Goal: Information Seeking & Learning: Learn about a topic

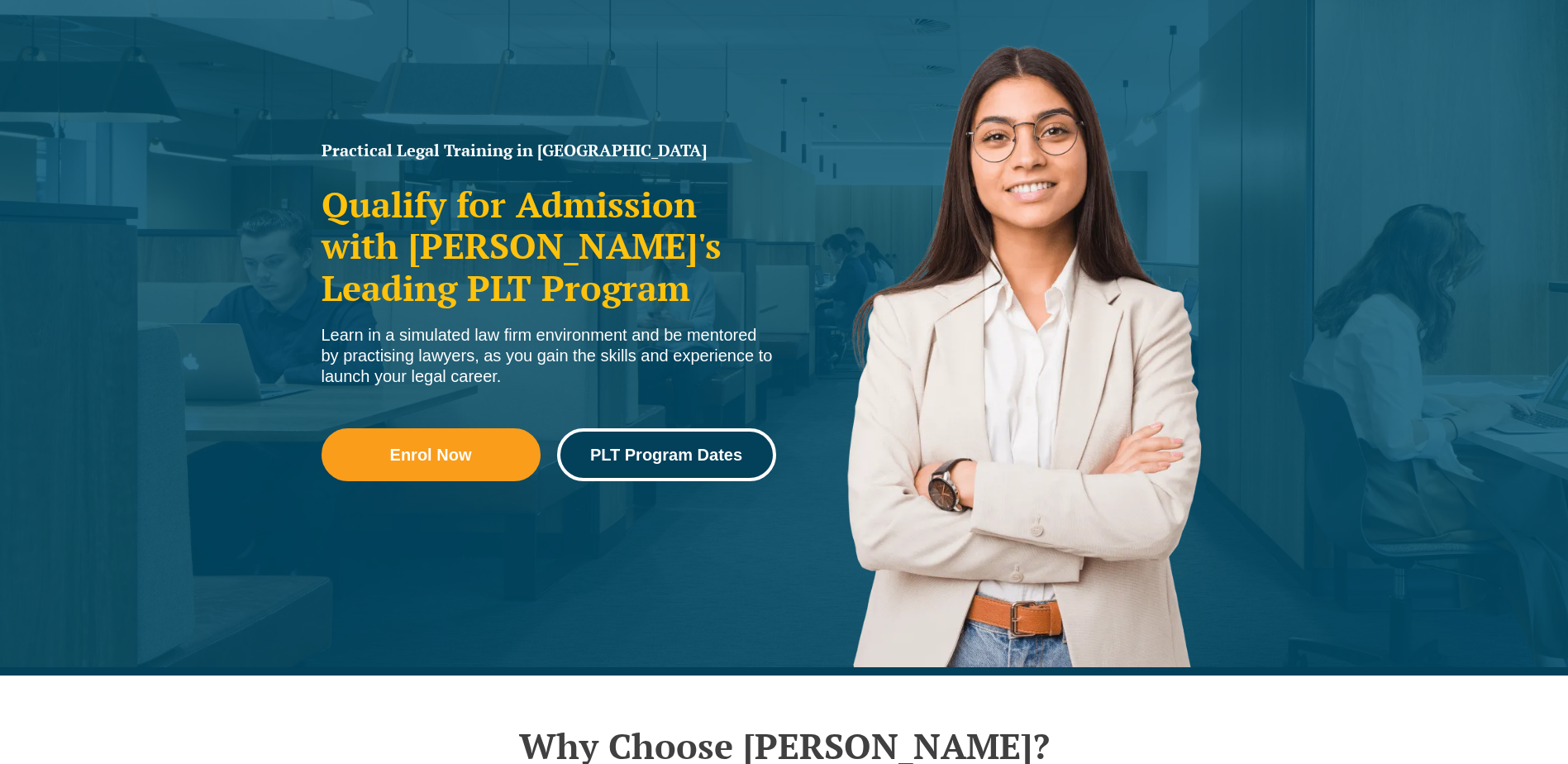
click at [697, 455] on span "PLT Program Dates" at bounding box center [666, 455] width 152 height 16
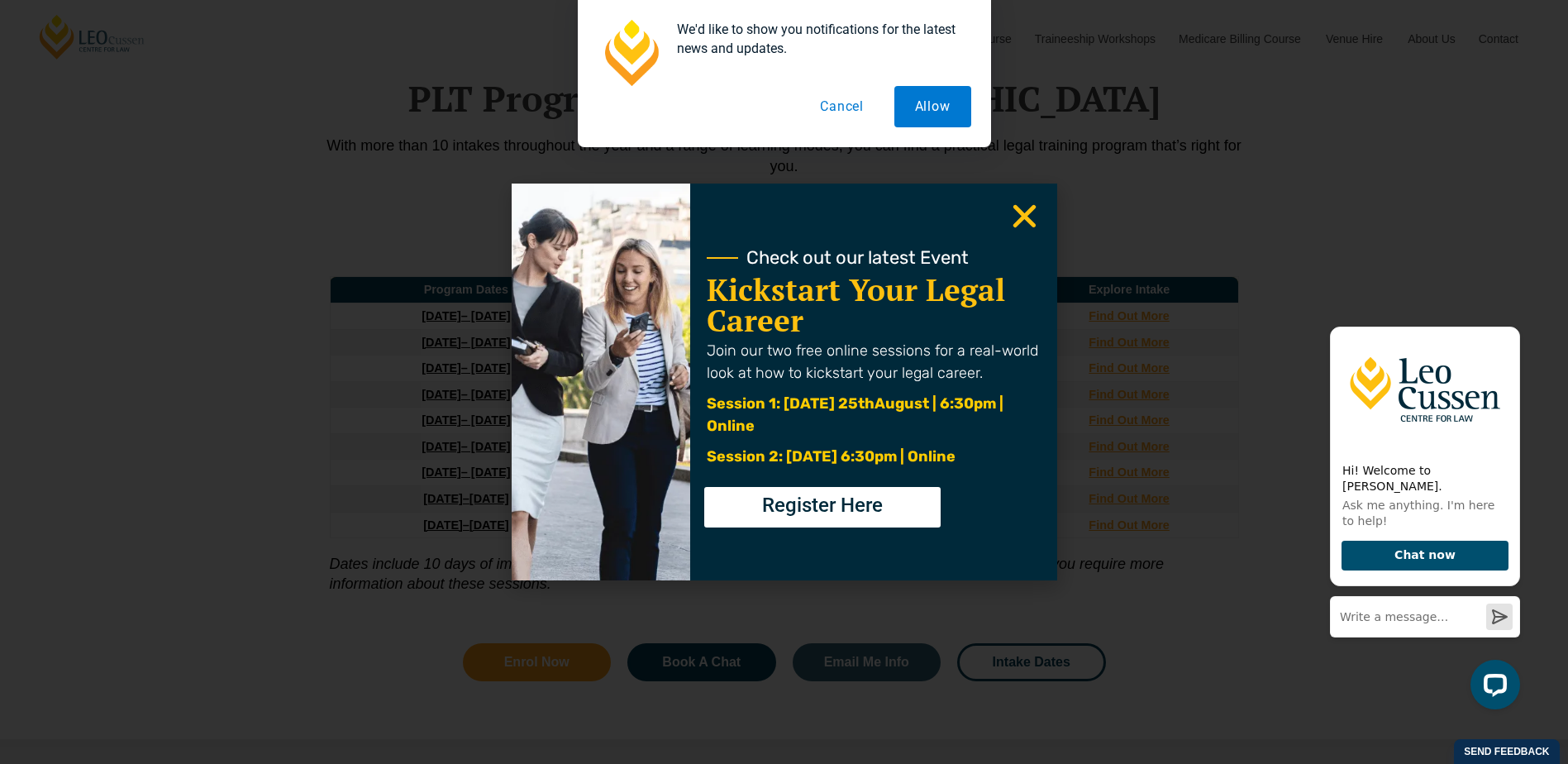
click at [1024, 206] on icon "Close" at bounding box center [1025, 216] width 32 height 32
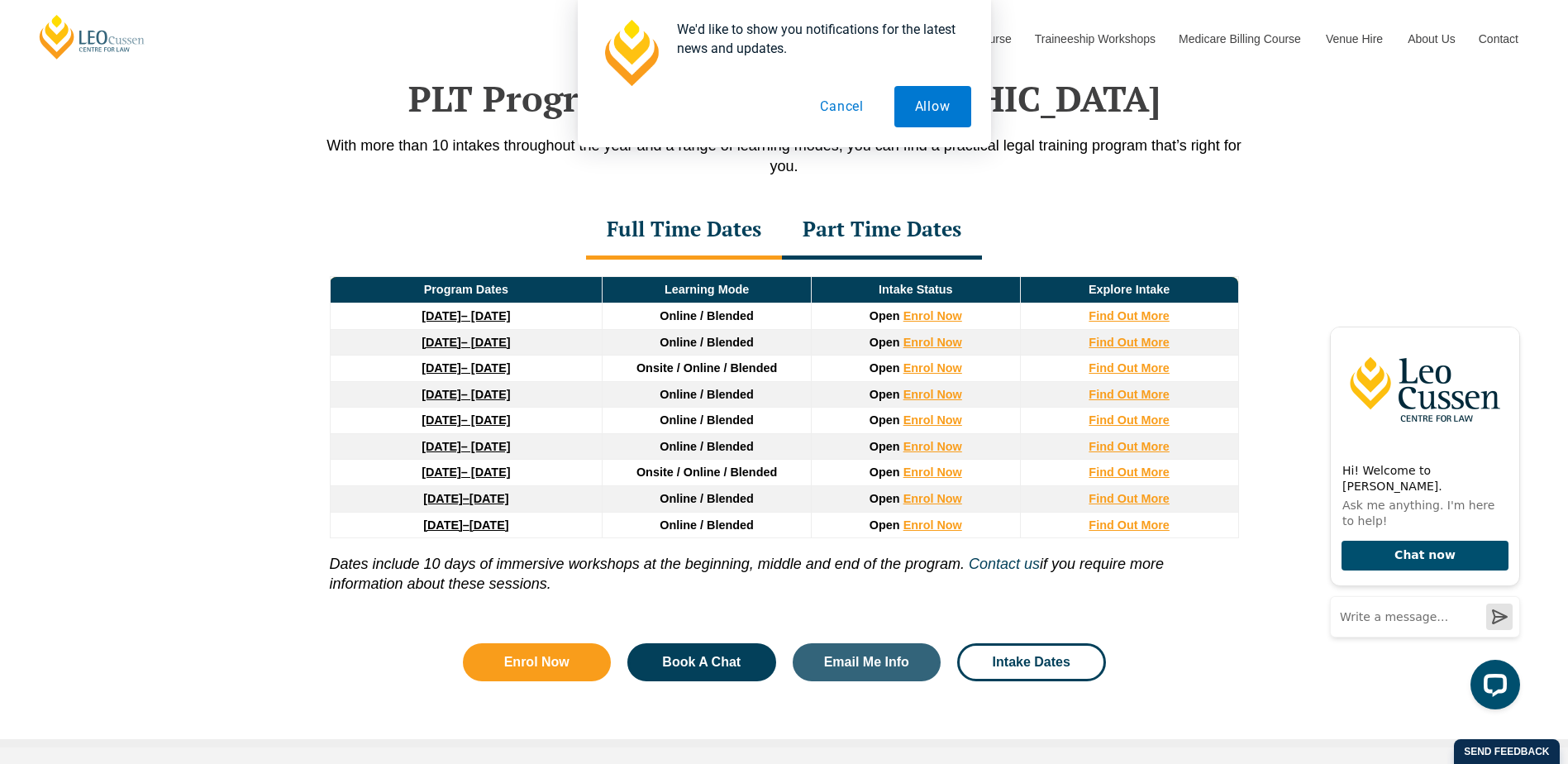
click at [867, 228] on div "Part Time Dates" at bounding box center [881, 231] width 200 height 58
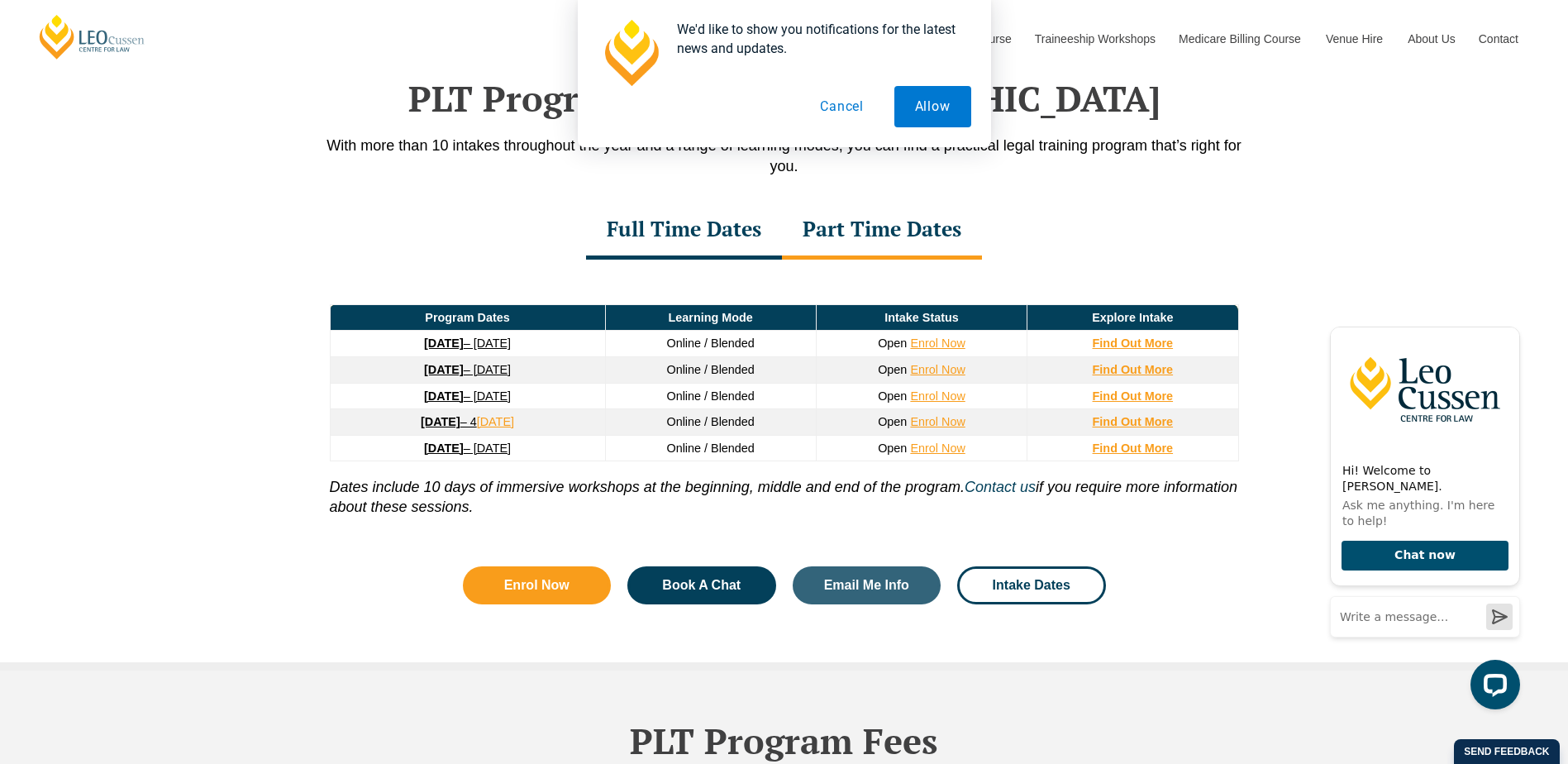
click at [687, 242] on div "Full Time Dates" at bounding box center [683, 231] width 196 height 58
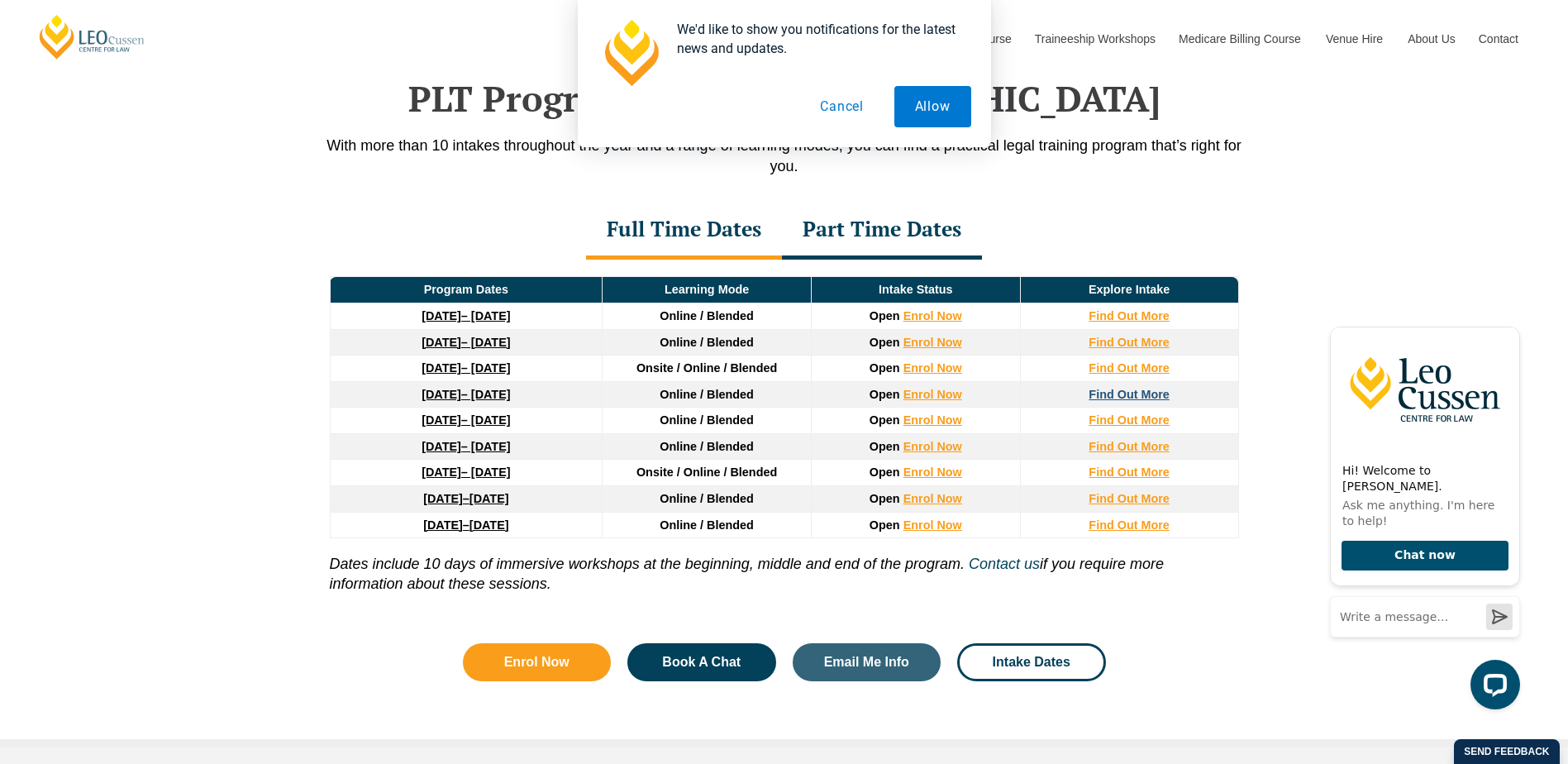
click at [1121, 401] on strong "Find Out More" at bounding box center [1128, 394] width 81 height 13
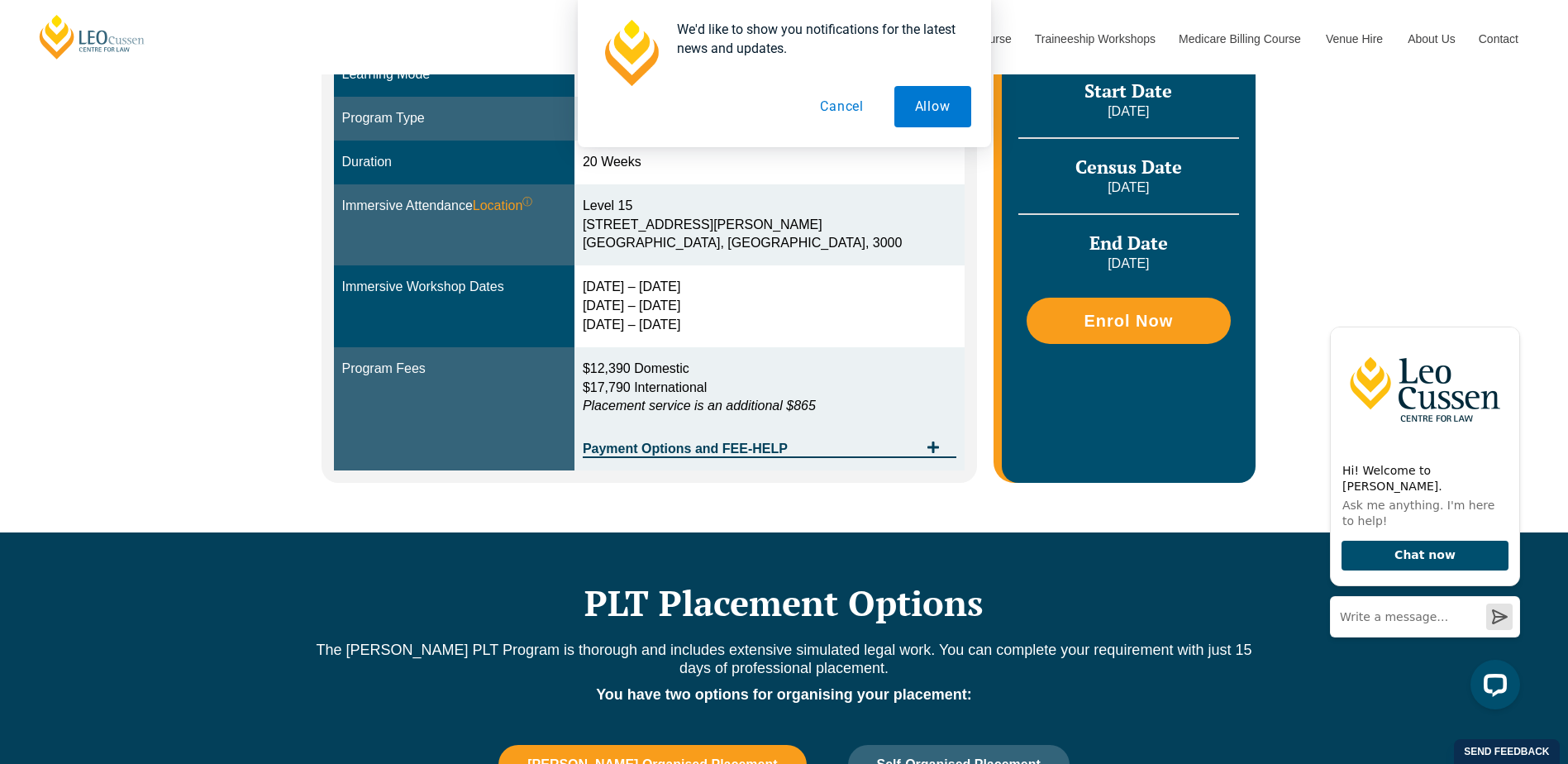
scroll to position [497, 0]
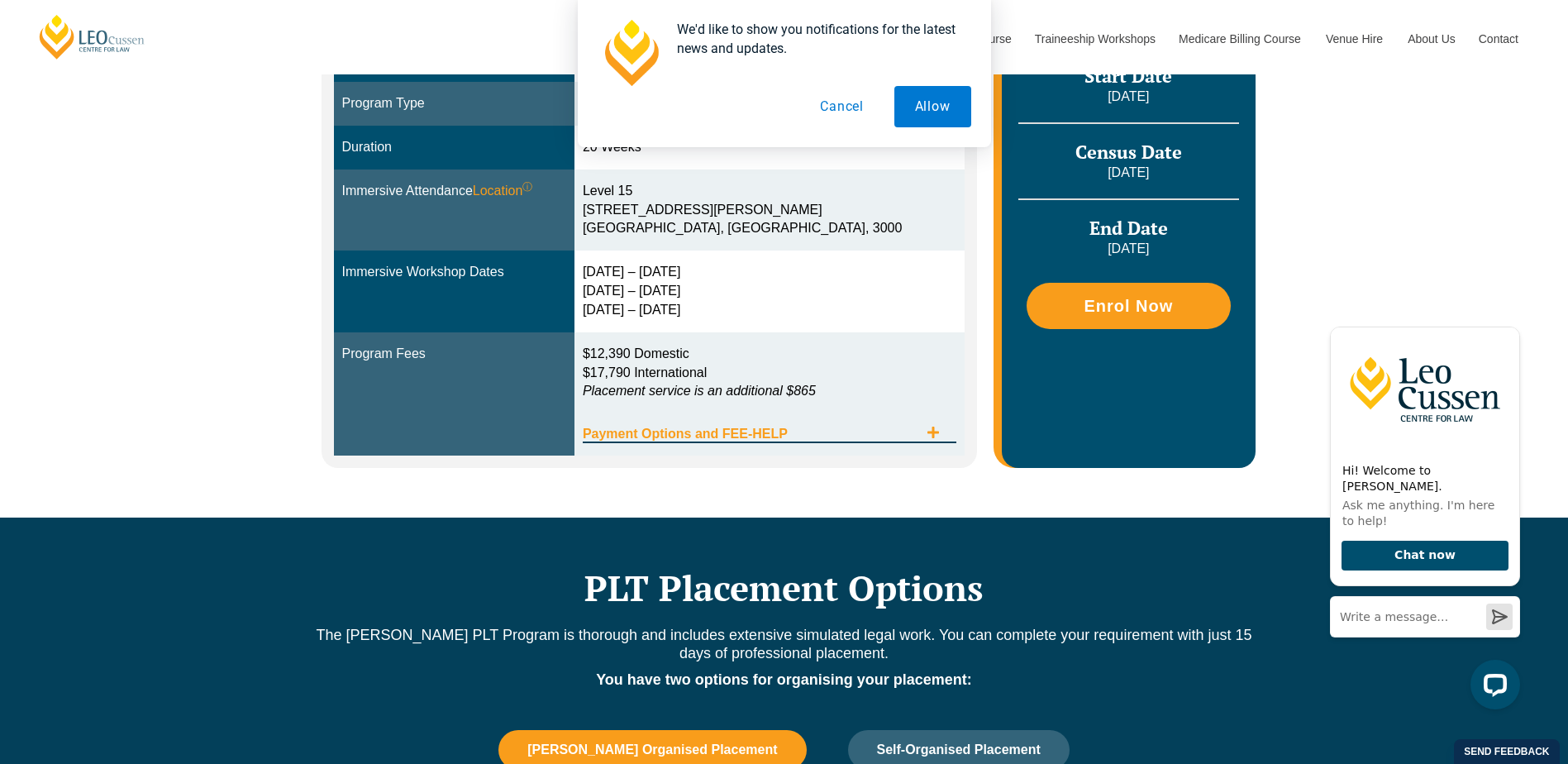
click at [745, 438] on span "Payment Options and FEE-HELP" at bounding box center [750, 433] width 336 height 13
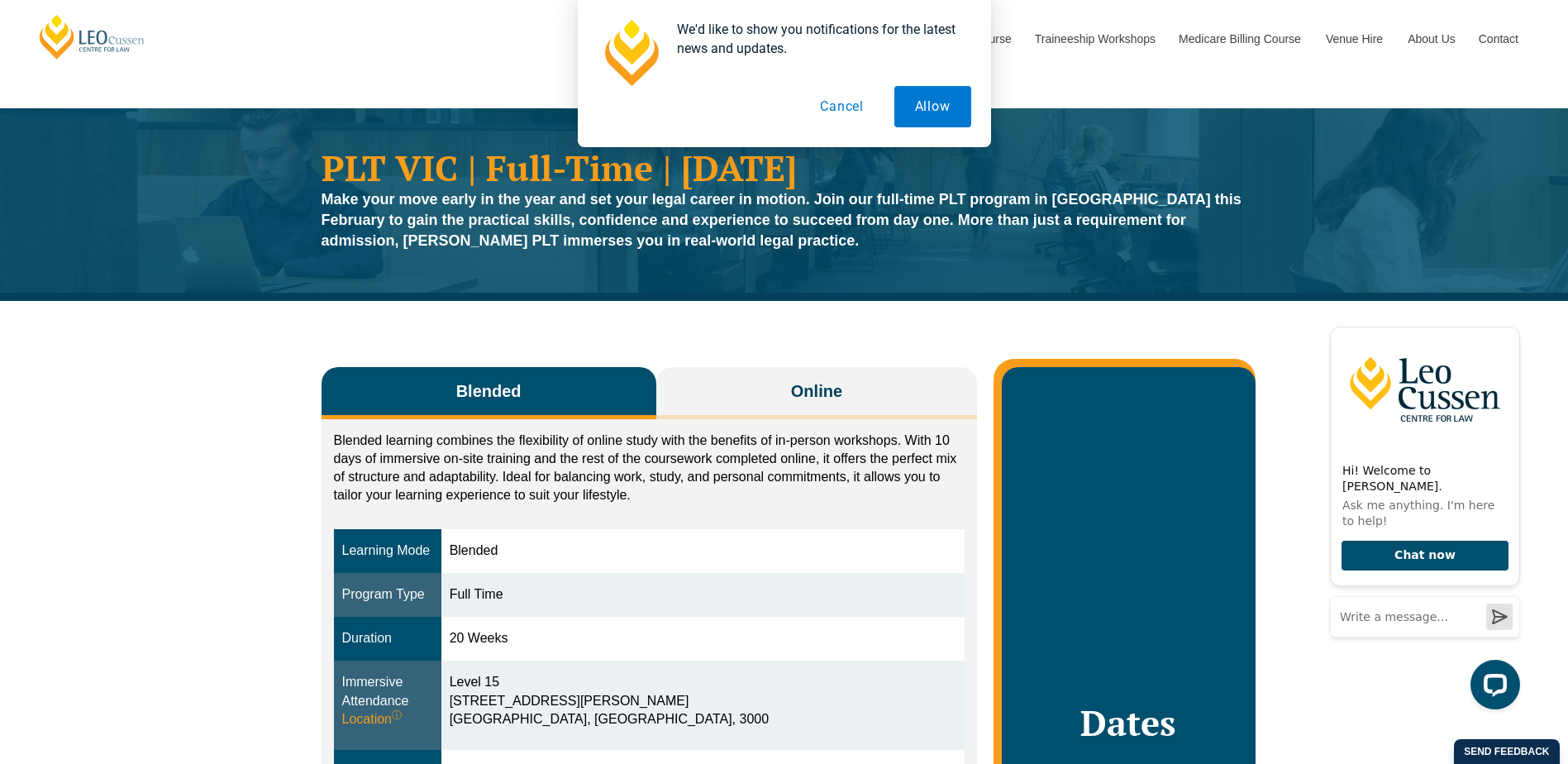
scroll to position [0, 0]
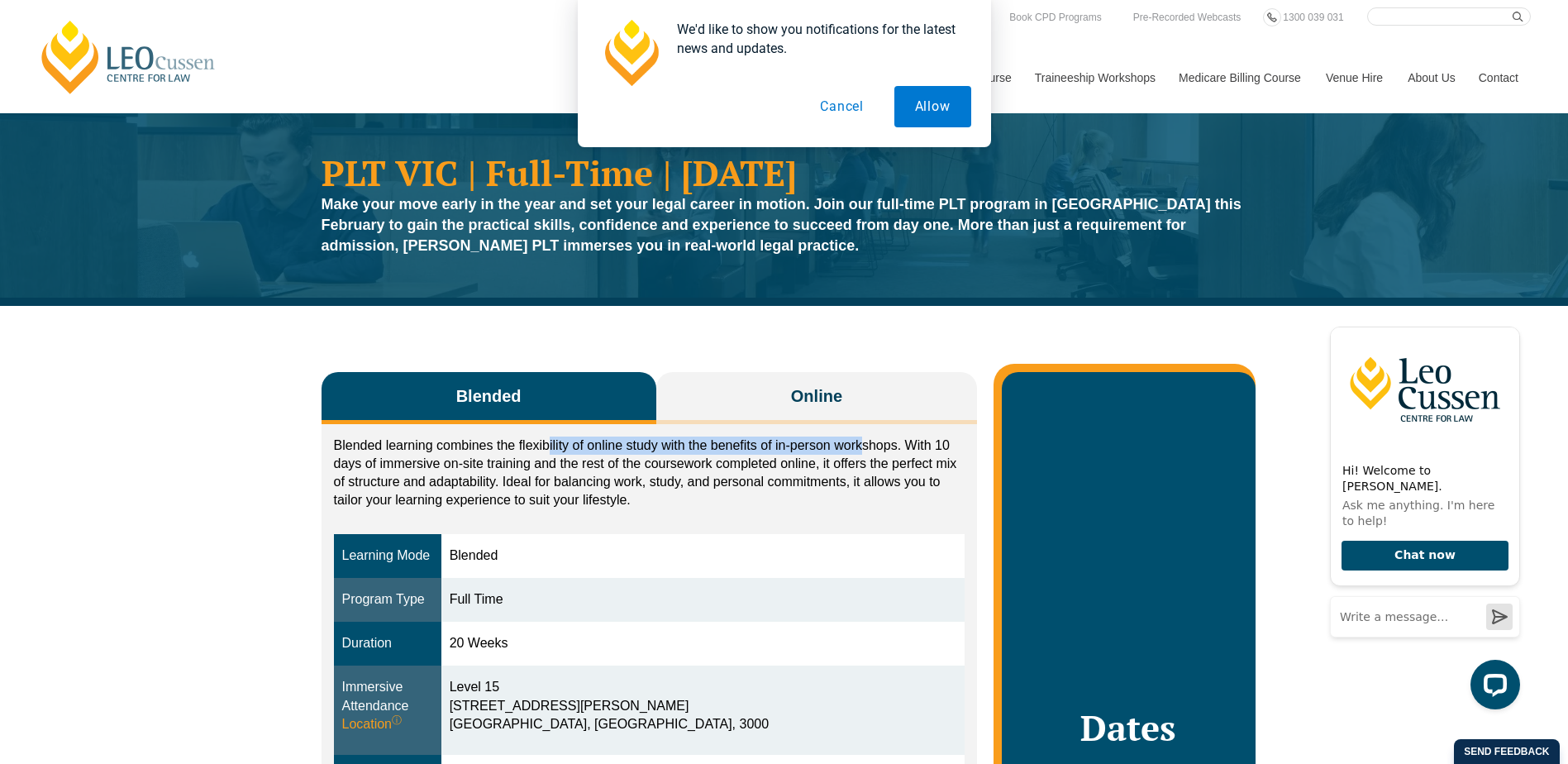
drag, startPoint x: 547, startPoint y: 453, endPoint x: 863, endPoint y: 449, distance: 316.0
click at [863, 449] on p "Blended learning combines the flexibility of online study with the benefits of …" at bounding box center [649, 473] width 631 height 73
drag, startPoint x: 341, startPoint y: 461, endPoint x: 375, endPoint y: 460, distance: 34.0
click at [341, 460] on p "Blended learning combines the flexibility of online study with the benefits of …" at bounding box center [649, 473] width 631 height 73
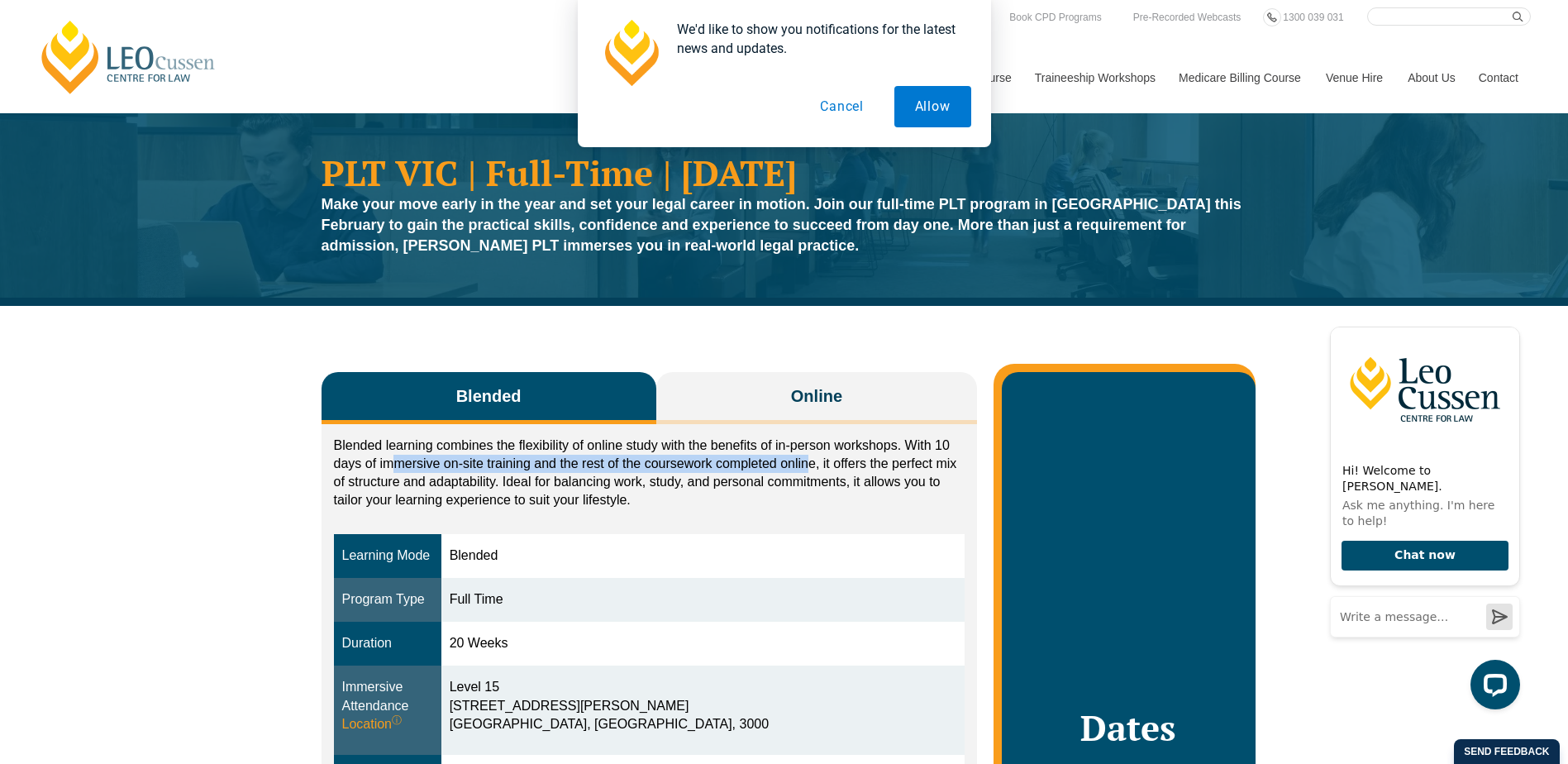
drag, startPoint x: 395, startPoint y: 460, endPoint x: 804, endPoint y: 468, distance: 409.1
click at [804, 468] on p "Blended learning combines the flexibility of online study with the benefits of …" at bounding box center [649, 473] width 631 height 73
drag, startPoint x: 804, startPoint y: 468, endPoint x: 898, endPoint y: 465, distance: 94.0
click at [898, 465] on p "Blended learning combines the flexibility of online study with the benefits of …" at bounding box center [649, 473] width 631 height 73
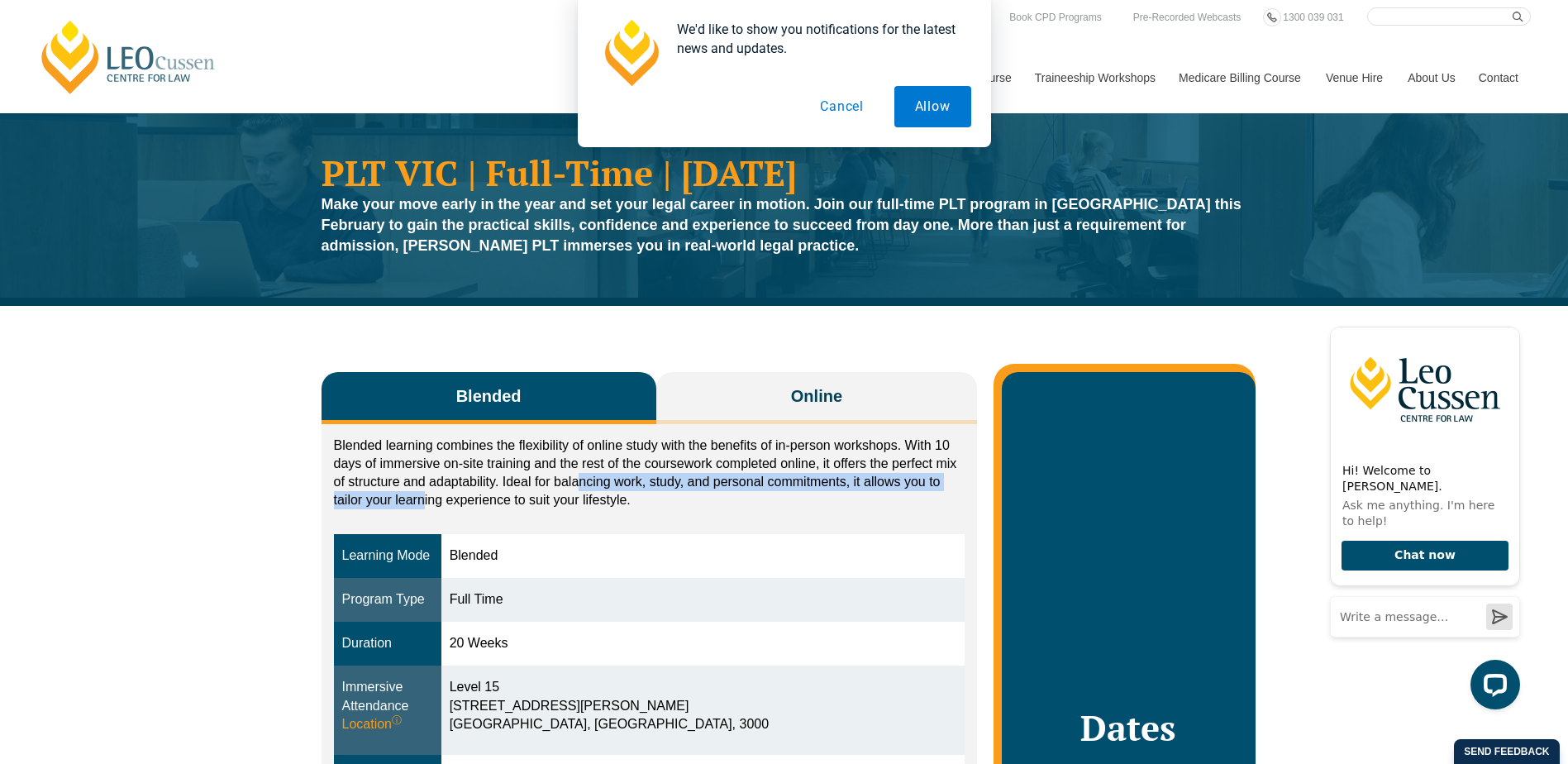
drag, startPoint x: 421, startPoint y: 492, endPoint x: 585, endPoint y: 489, distance: 164.0
click at [585, 489] on p "Blended learning combines the flexibility of online study with the benefits of …" at bounding box center [649, 473] width 631 height 73
drag, startPoint x: 585, startPoint y: 489, endPoint x: 619, endPoint y: 503, distance: 36.8
click at [619, 503] on p "Blended learning combines the flexibility of online study with the benefits of …" at bounding box center [649, 473] width 631 height 73
drag, startPoint x: 699, startPoint y: 479, endPoint x: 829, endPoint y: 479, distance: 130.0
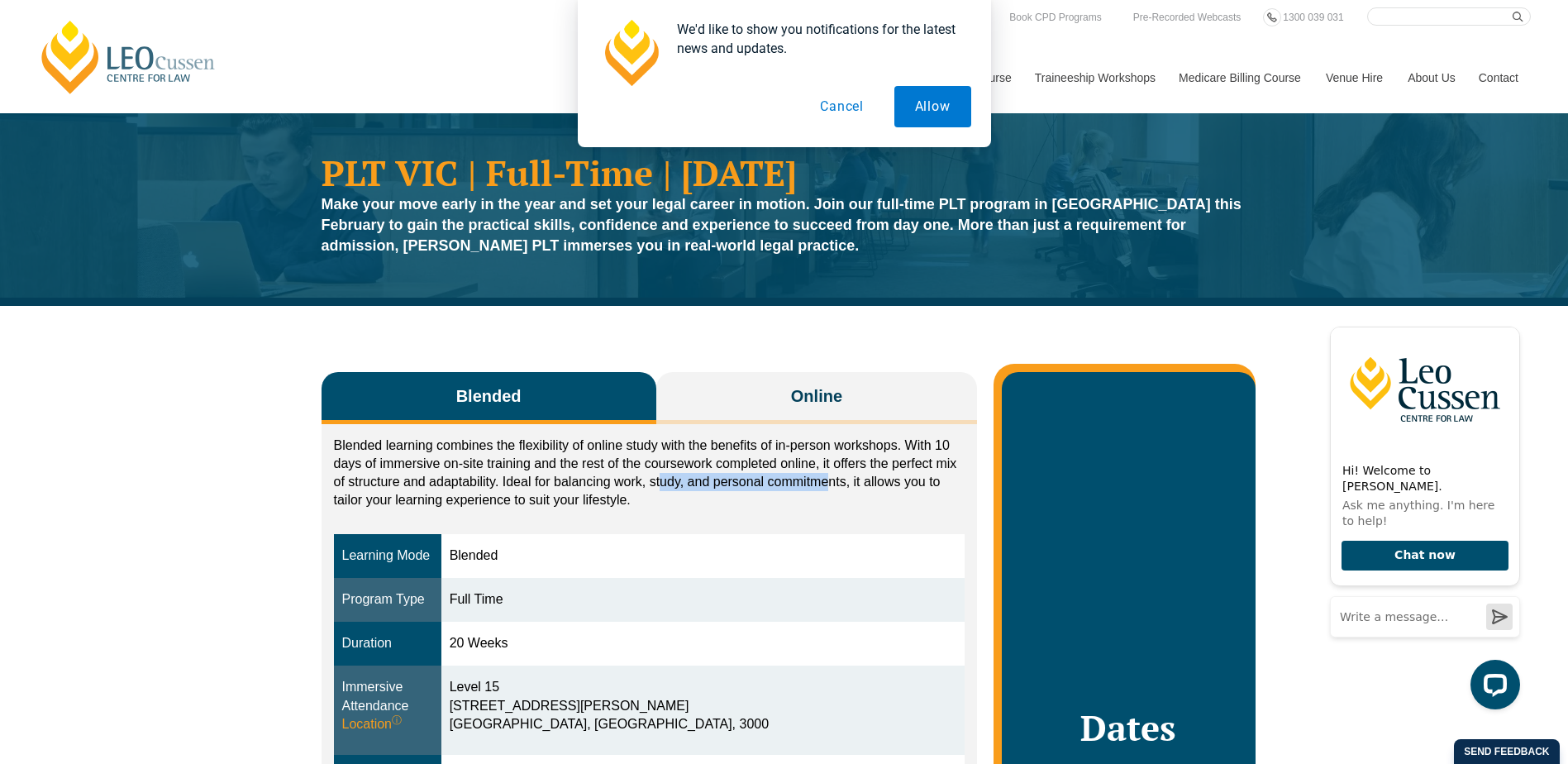
click at [829, 479] on p "Blended learning combines the flexibility of online study with the benefits of …" at bounding box center [649, 473] width 631 height 73
drag, startPoint x: 829, startPoint y: 479, endPoint x: 819, endPoint y: 491, distance: 15.6
click at [836, 489] on p "Blended learning combines the flexibility of online study with the benefits of …" at bounding box center [649, 473] width 631 height 73
drag, startPoint x: 348, startPoint y: 497, endPoint x: 590, endPoint y: 502, distance: 242.1
click at [590, 502] on p "Blended learning combines the flexibility of online study with the benefits of …" at bounding box center [649, 473] width 631 height 73
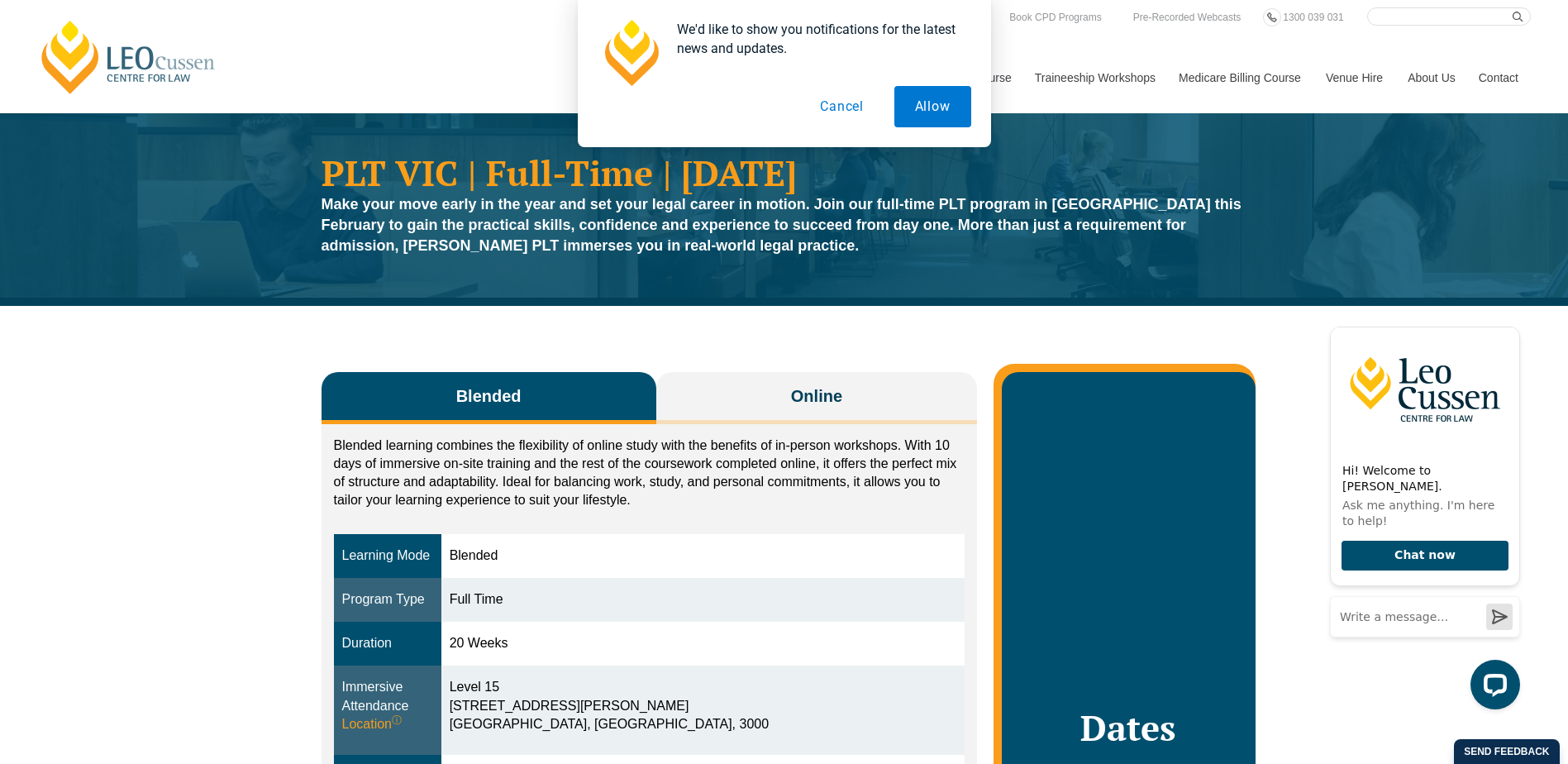
drag, startPoint x: 590, startPoint y: 502, endPoint x: 716, endPoint y: 491, distance: 126.5
click at [687, 504] on p "Blended learning combines the flexibility of online study with the benefits of …" at bounding box center [649, 473] width 631 height 73
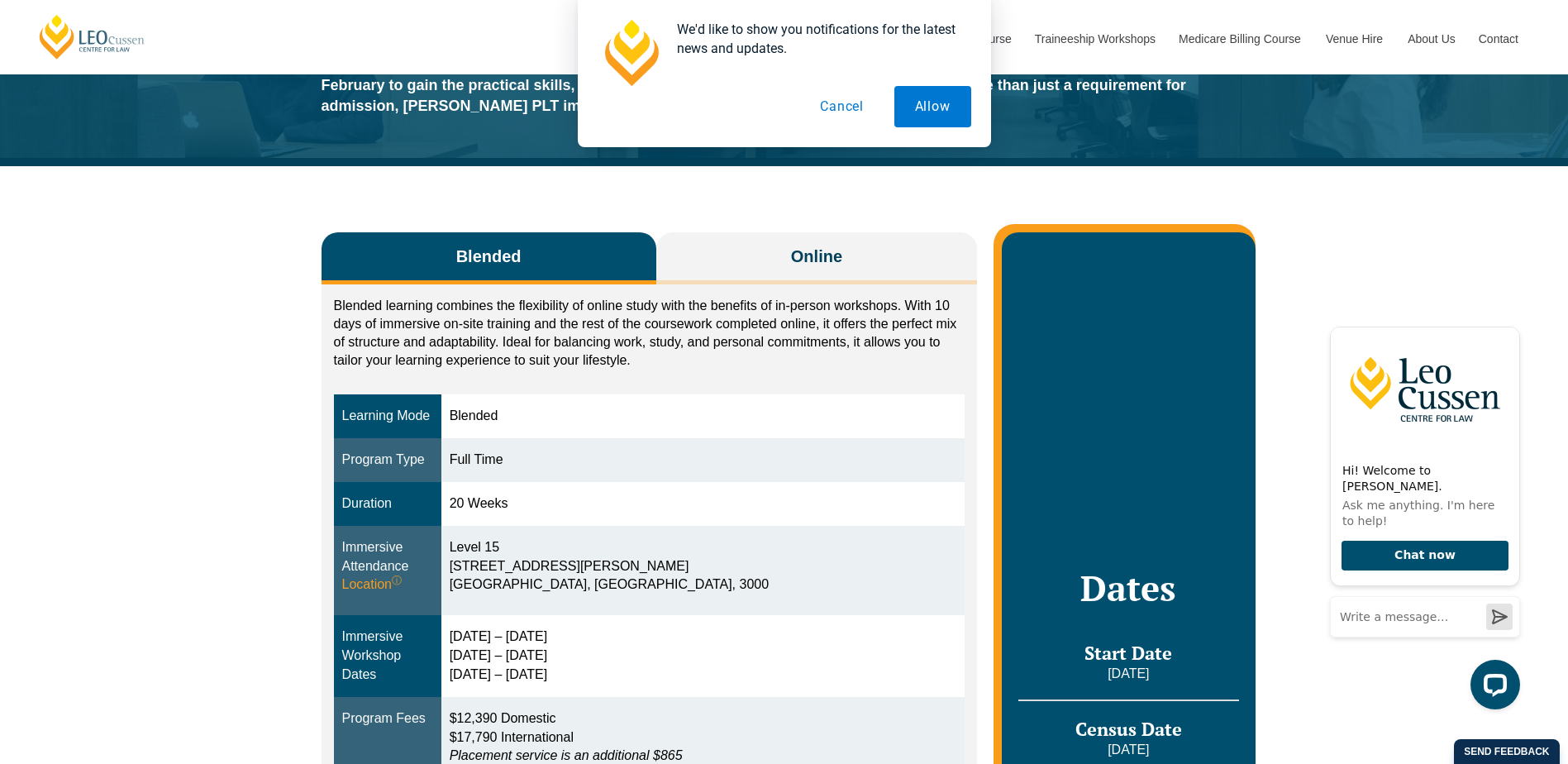
scroll to position [166, 0]
